Goal: Check status: Check status

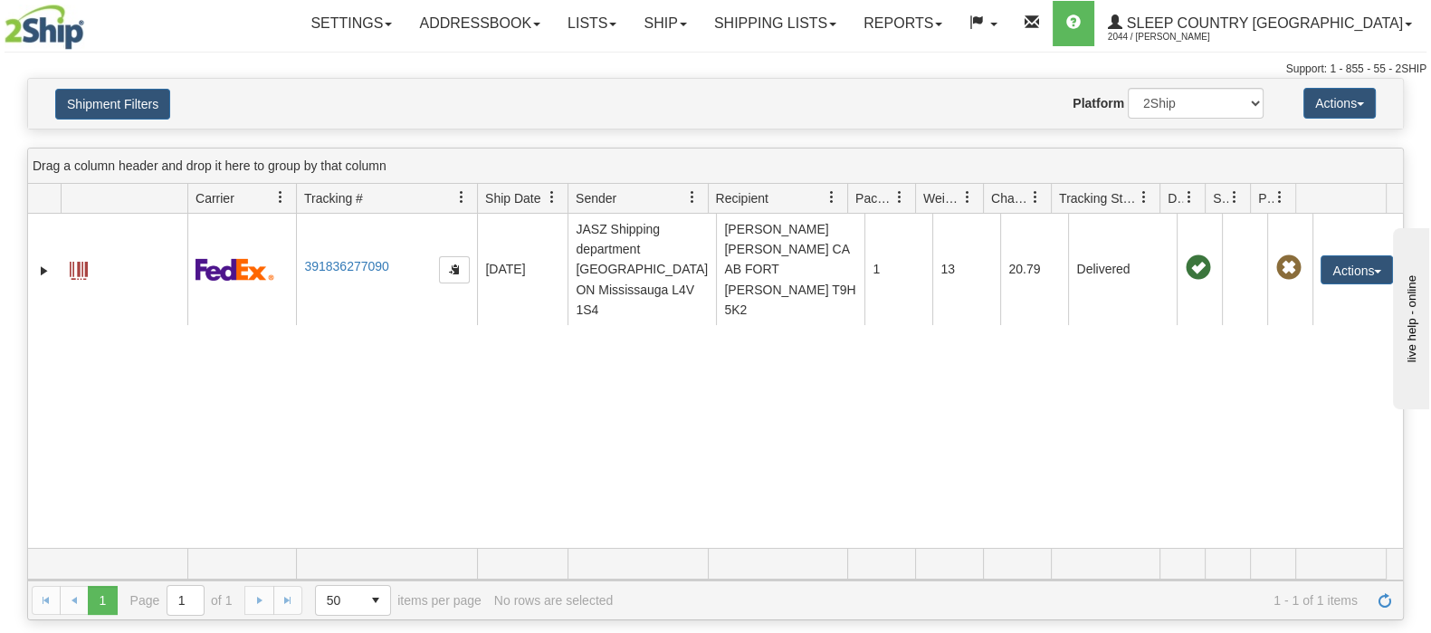
click at [114, 126] on div "Shipment Filters Website Agent Nothing selected Client User Platform 2Ship Impo…" at bounding box center [715, 104] width 1377 height 52
click at [118, 117] on button "Shipment Filters" at bounding box center [112, 104] width 115 height 31
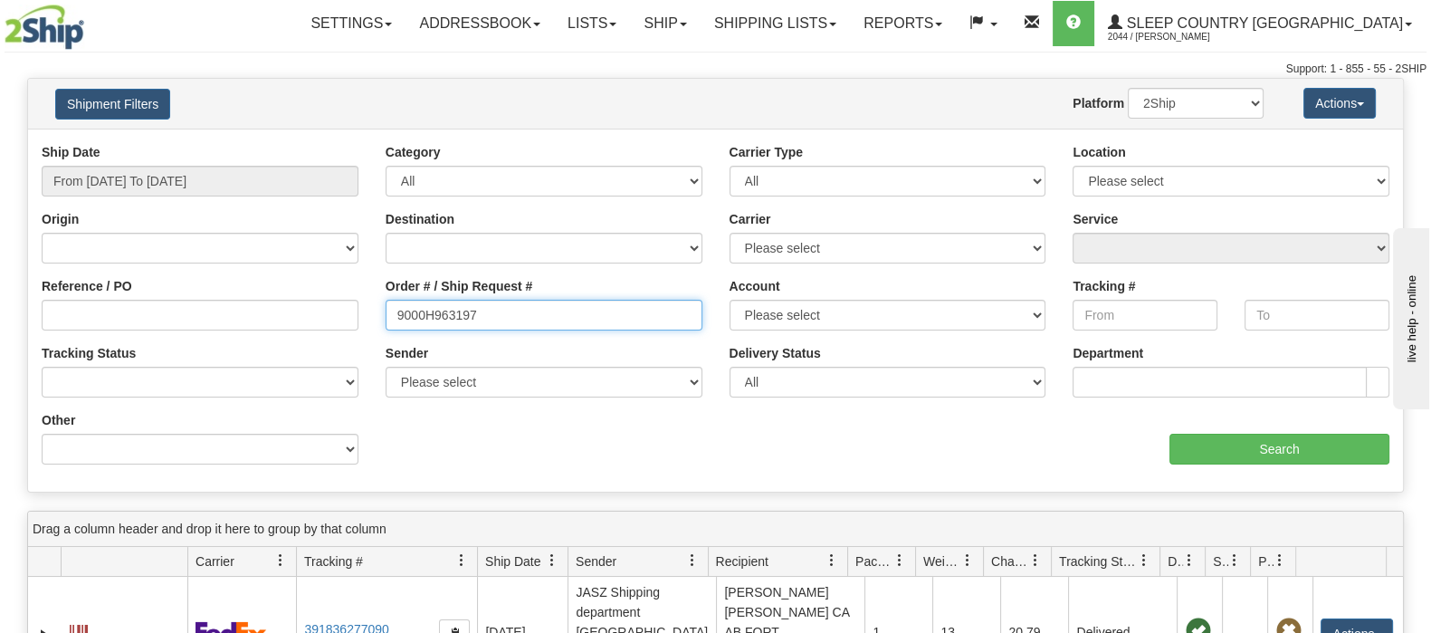
drag, startPoint x: 367, startPoint y: 305, endPoint x: 243, endPoint y: 306, distance: 124.9
click at [243, 143] on div "Reference / PO Order # / Ship Request # 9000H963197 Account Please select [GEOG…" at bounding box center [715, 143] width 1375 height 0
paste input "71728"
type input "9000H971728"
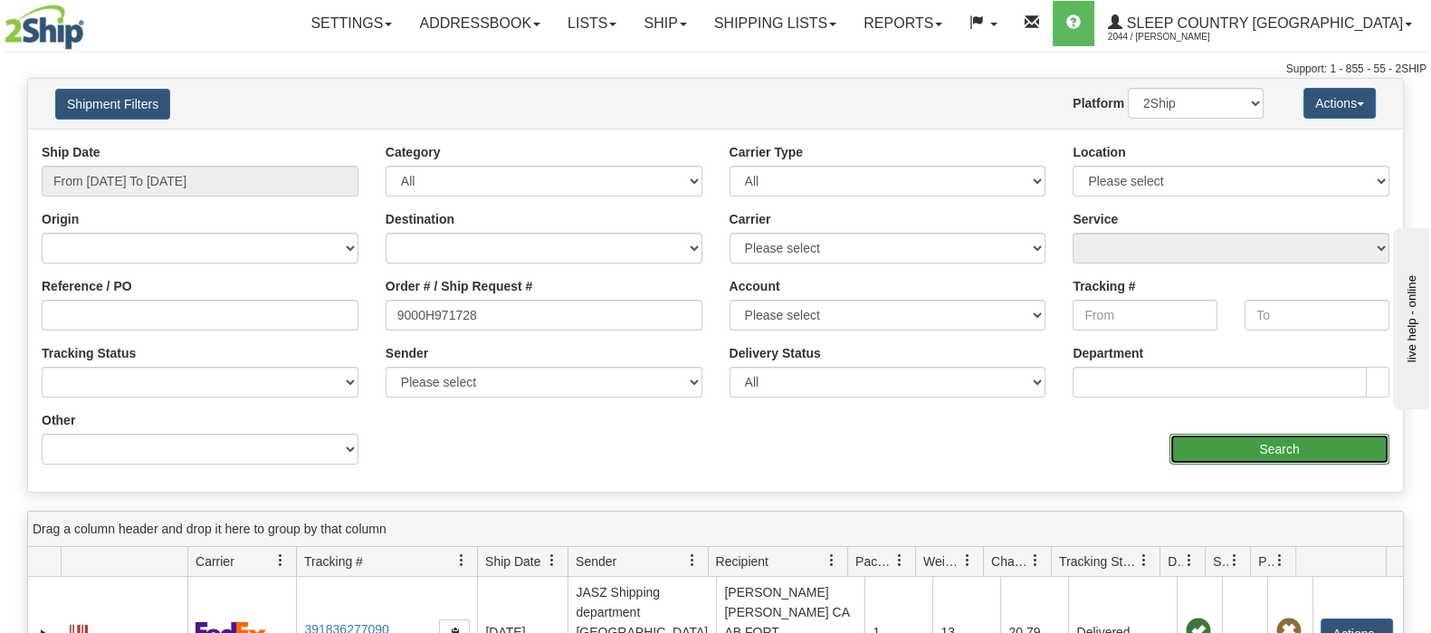
click at [1304, 462] on input "Search" at bounding box center [1279, 449] width 220 height 31
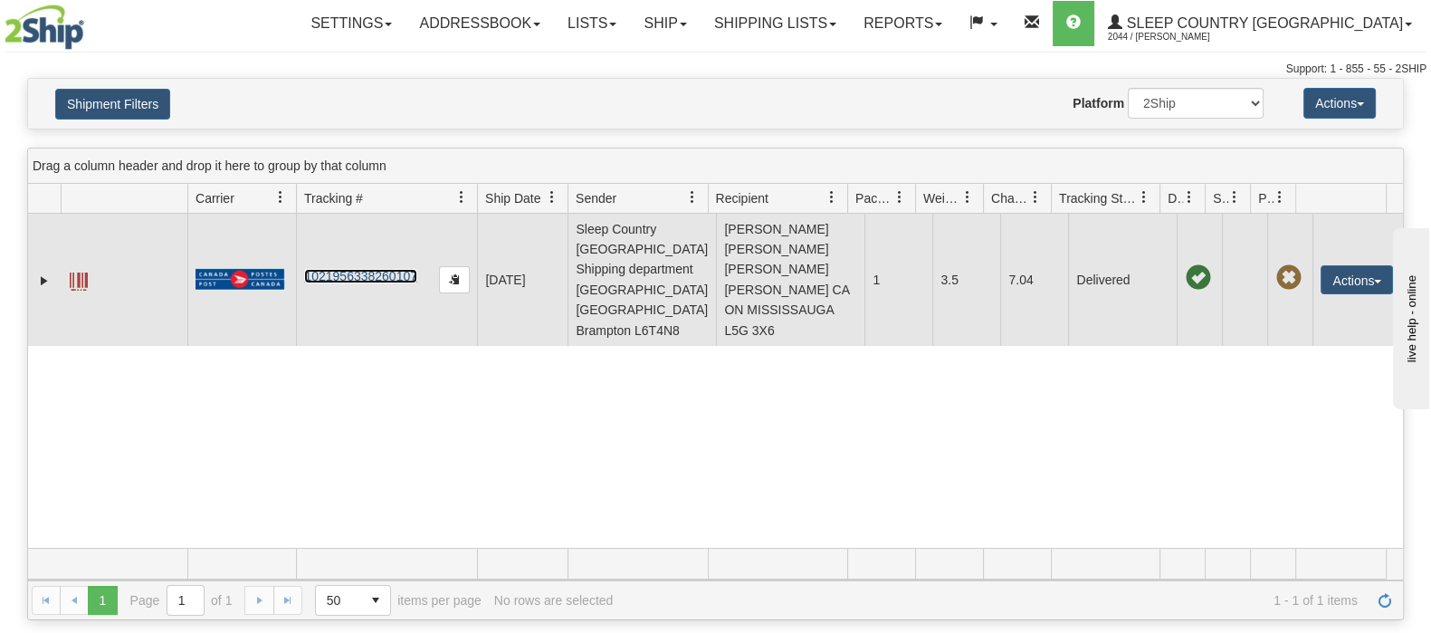
click at [346, 269] on link "1021956338260107" at bounding box center [360, 276] width 113 height 14
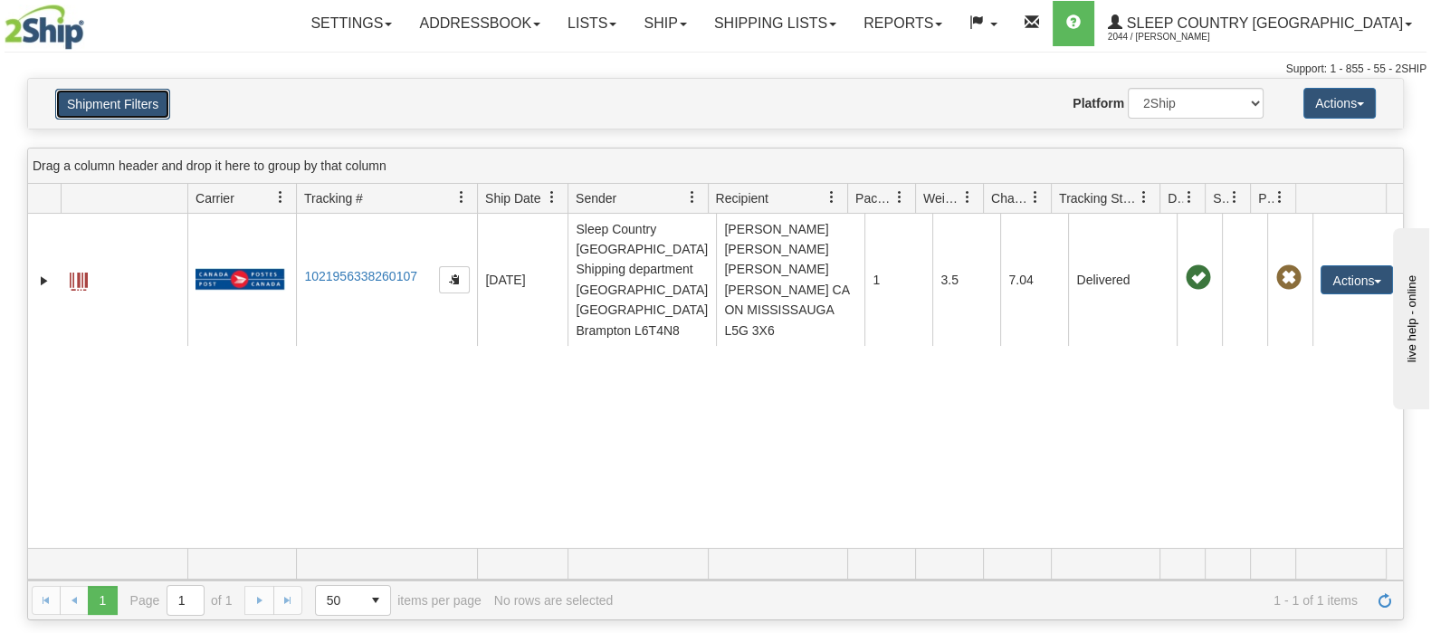
click at [165, 107] on button "Shipment Filters" at bounding box center [112, 104] width 115 height 31
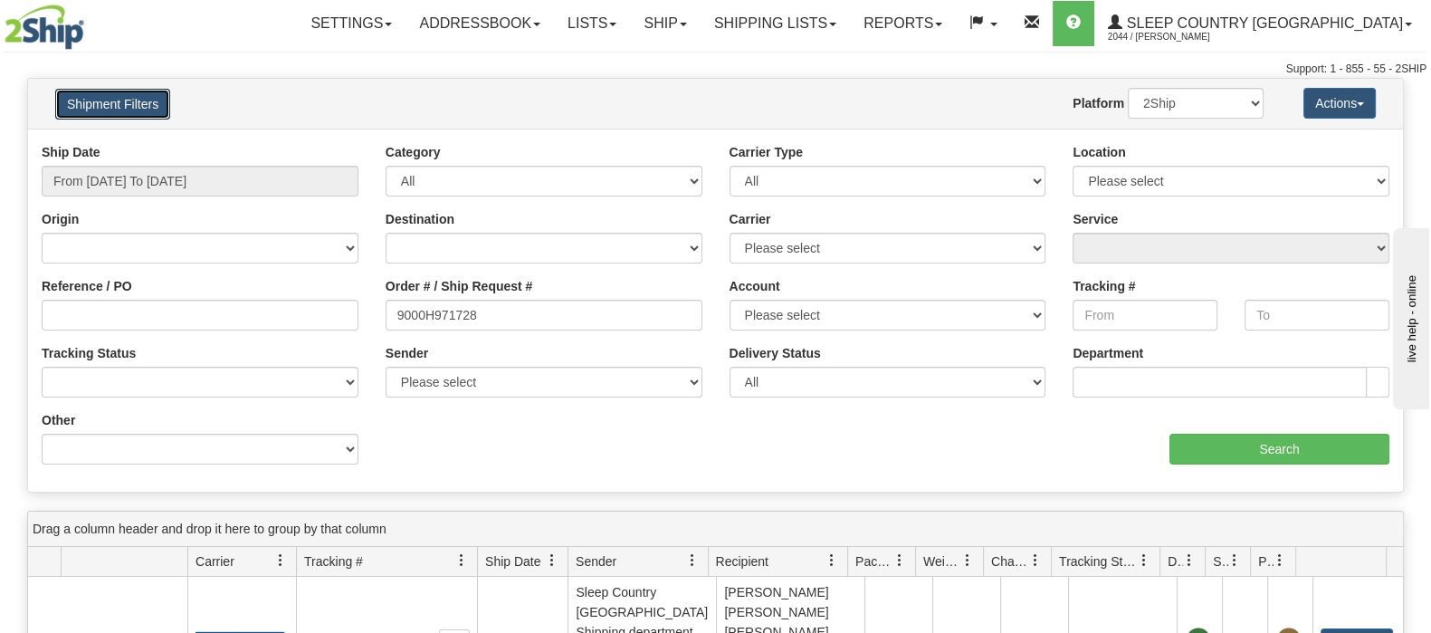
scroll to position [339, 0]
